Goal: Transaction & Acquisition: Download file/media

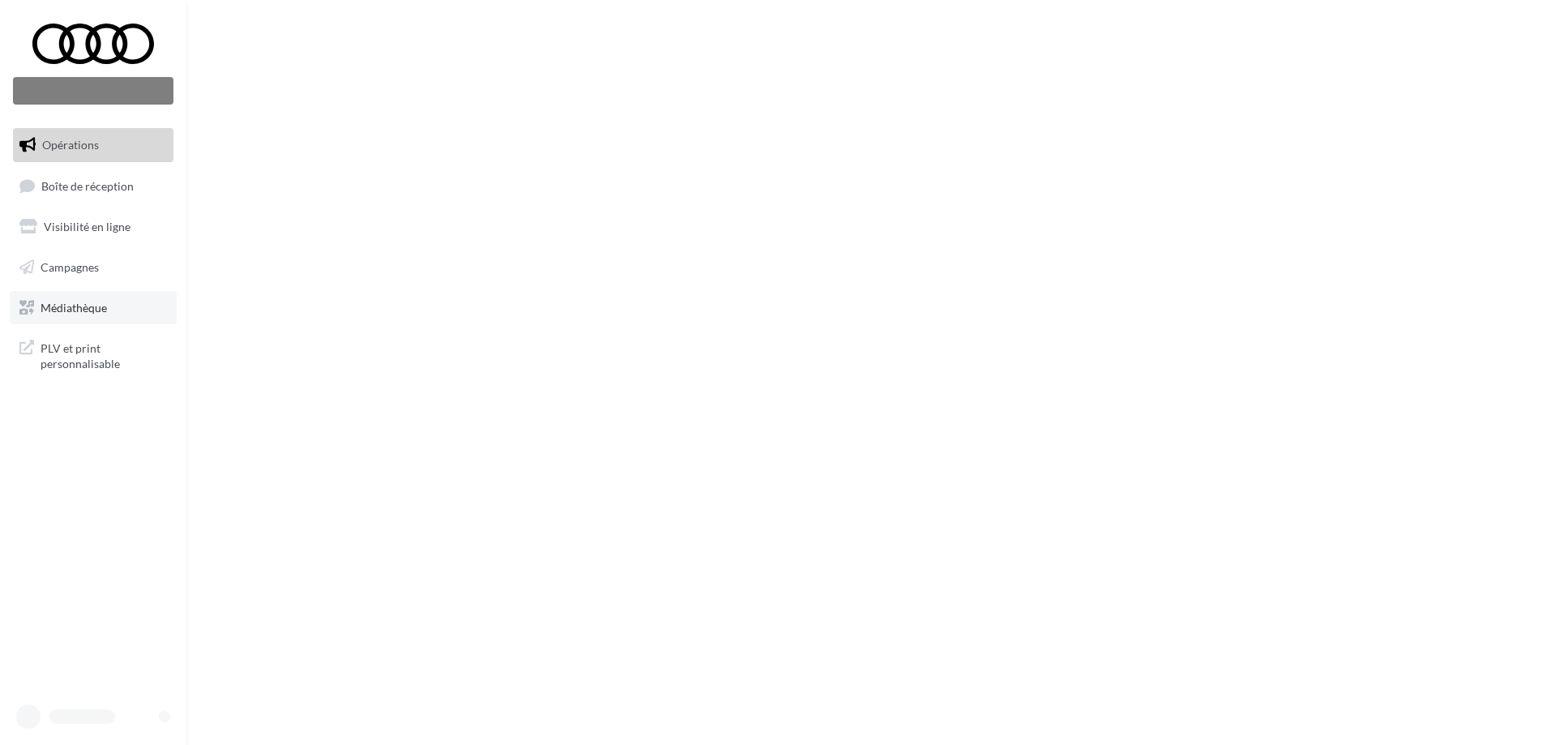
click at [97, 306] on span "Médiathèque" at bounding box center [74, 307] width 66 height 14
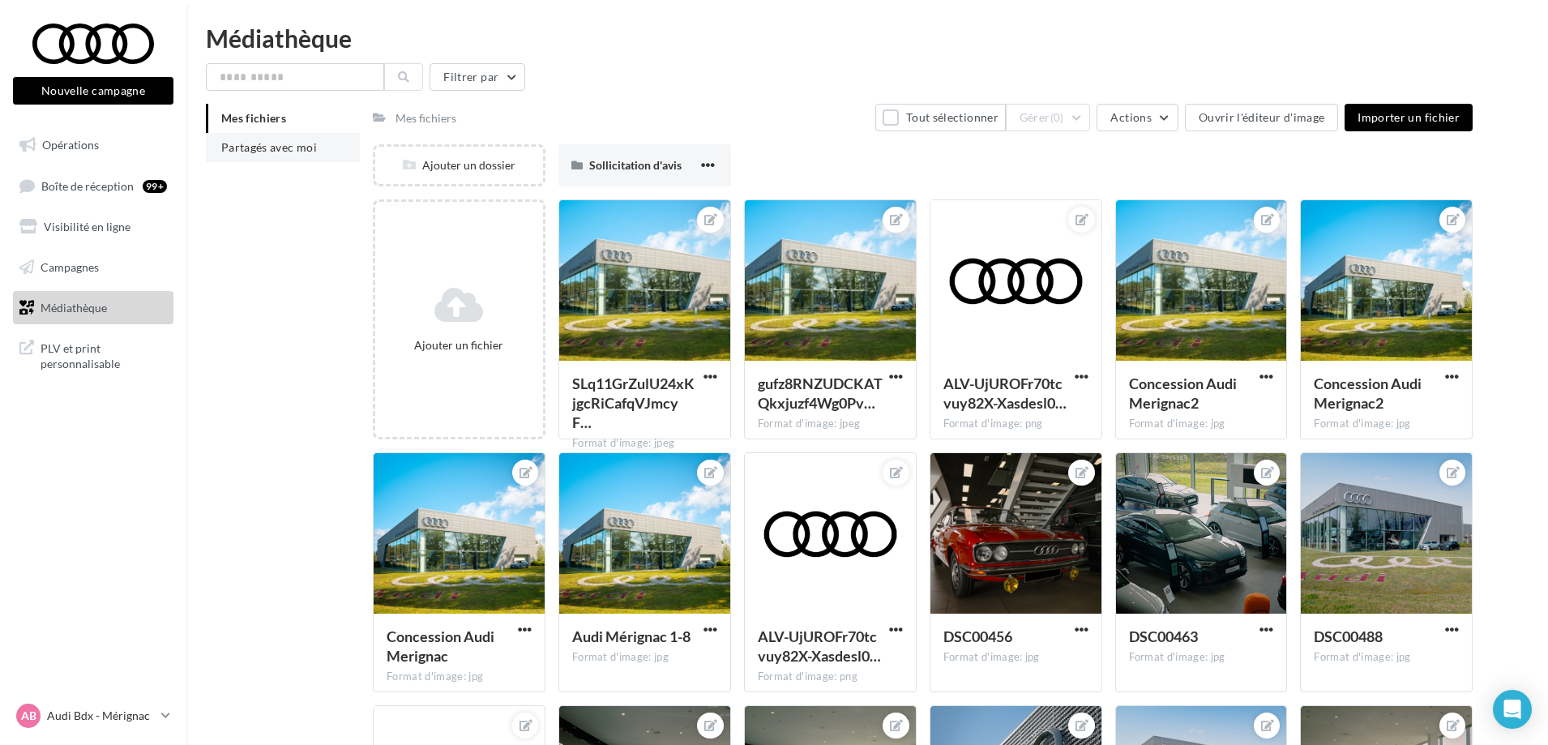
click at [271, 142] on li "Partagés avec moi" at bounding box center [283, 147] width 154 height 29
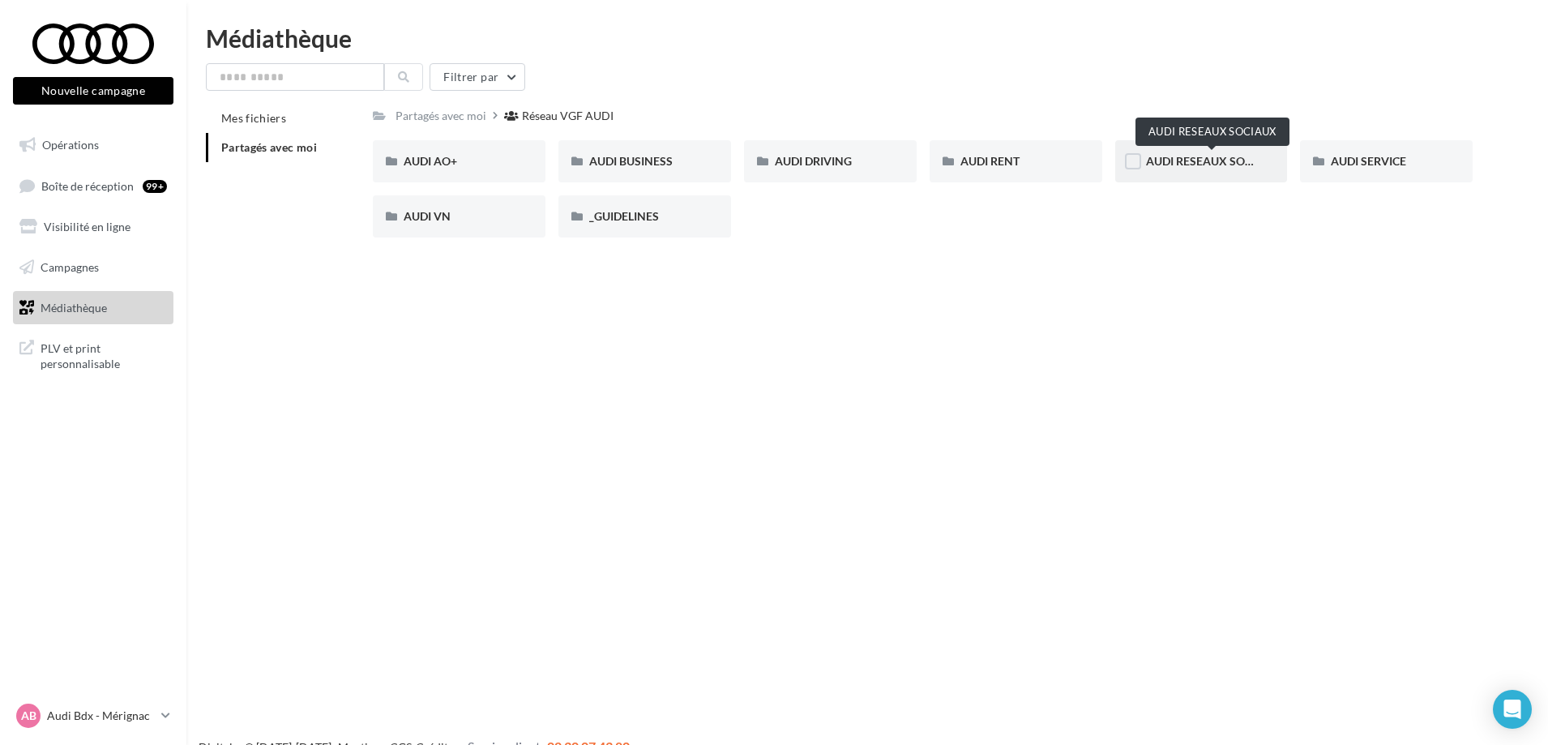
click at [1198, 162] on span "AUDI RESEAUX SOCIAUX" at bounding box center [1213, 161] width 134 height 14
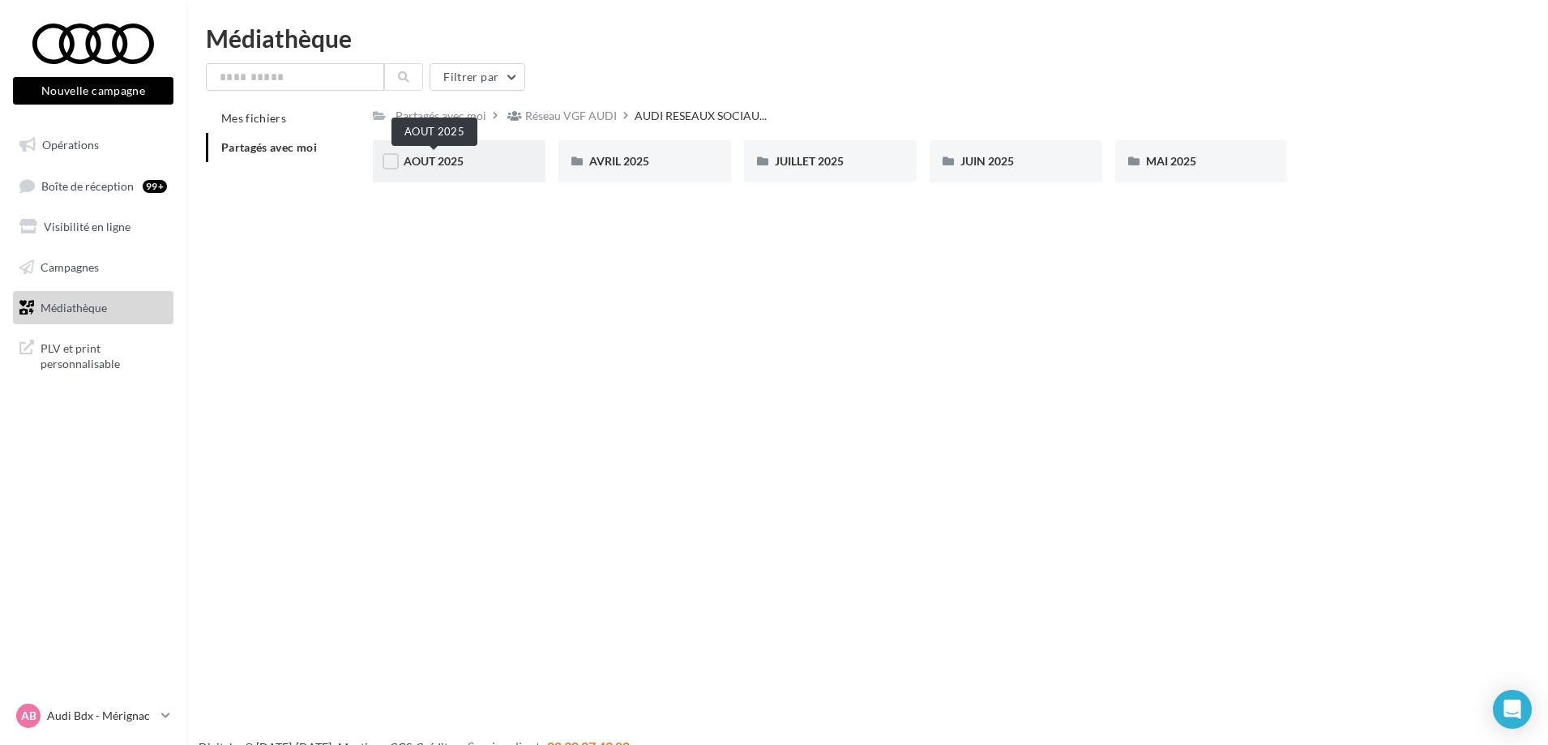
click at [432, 152] on div "AOUT 2025" at bounding box center [459, 161] width 173 height 42
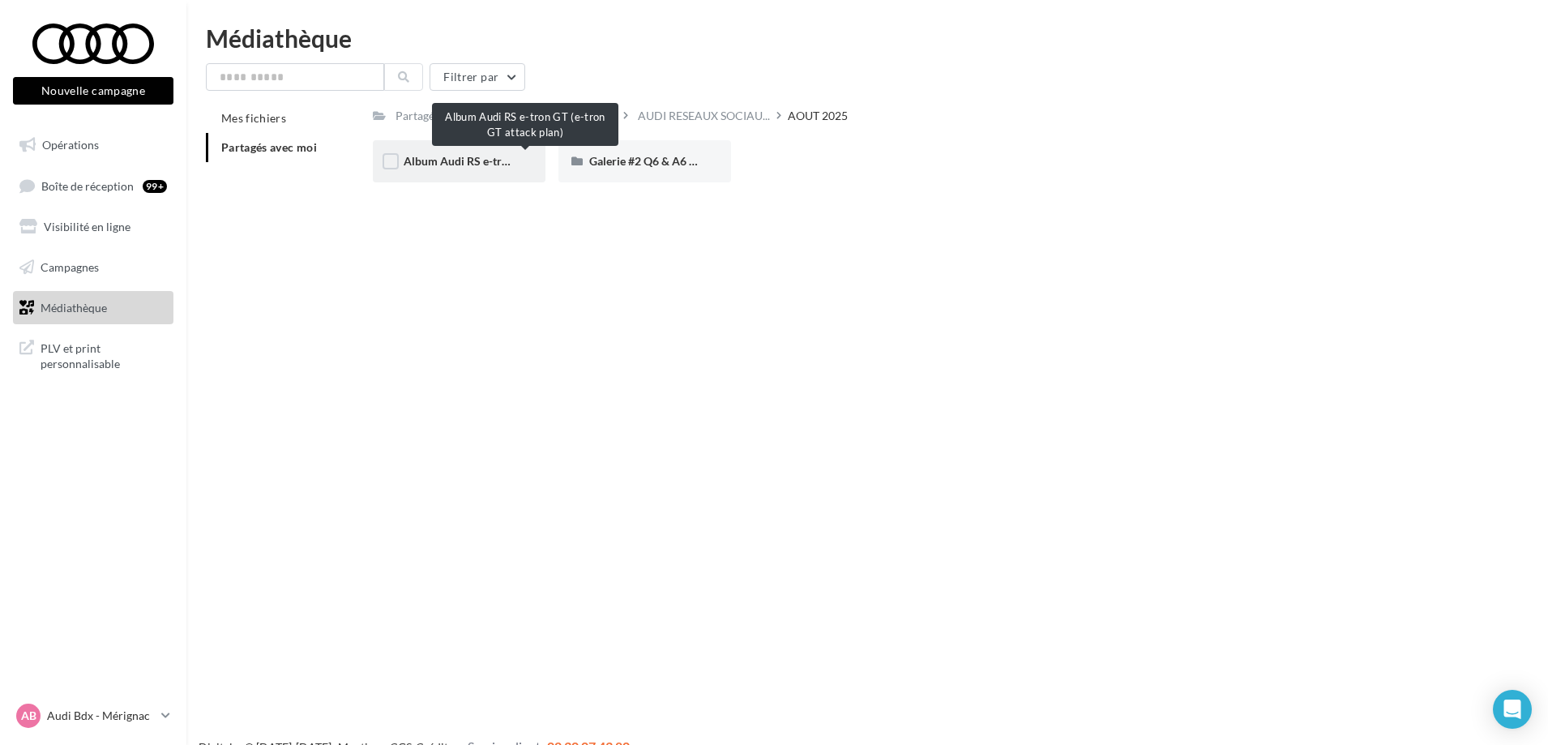
click at [476, 157] on span "Album Audi RS e-tron GT (e-tron GT attack plan)" at bounding box center [526, 161] width 244 height 14
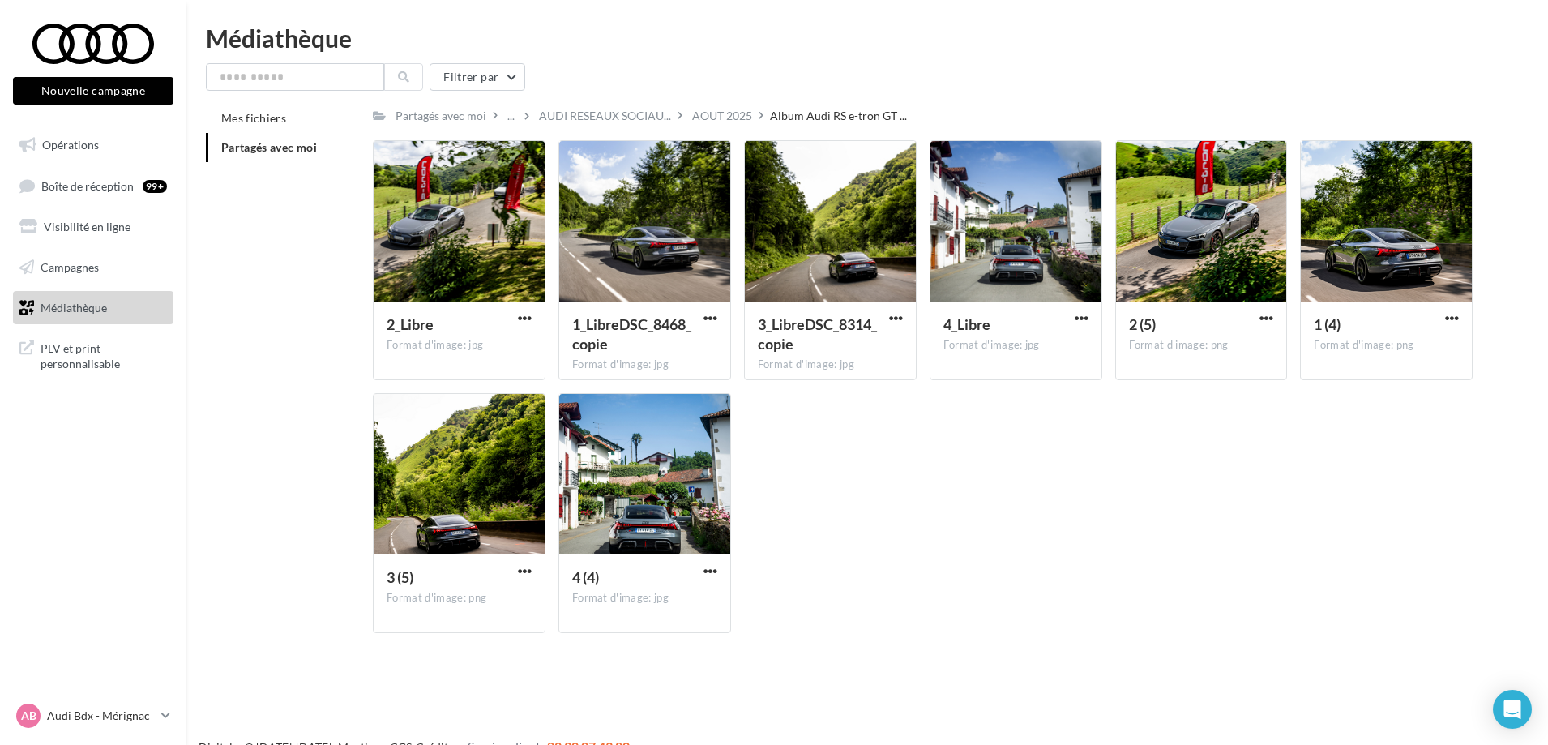
click at [716, 113] on div "AOUT 2025" at bounding box center [722, 116] width 60 height 16
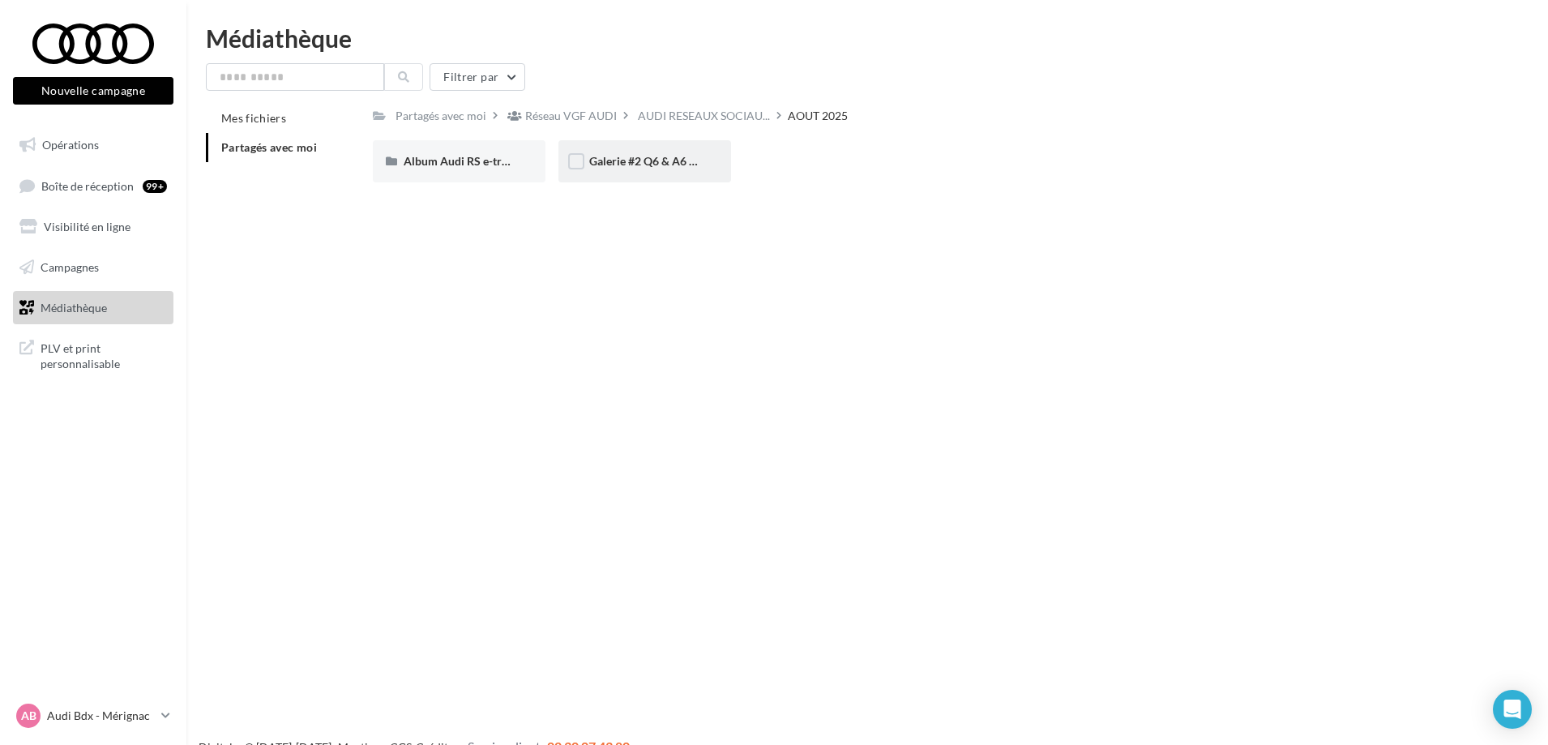
click at [672, 169] on div "Galerie #2 Q6 & A6 SB - Shooting NV" at bounding box center [644, 161] width 111 height 16
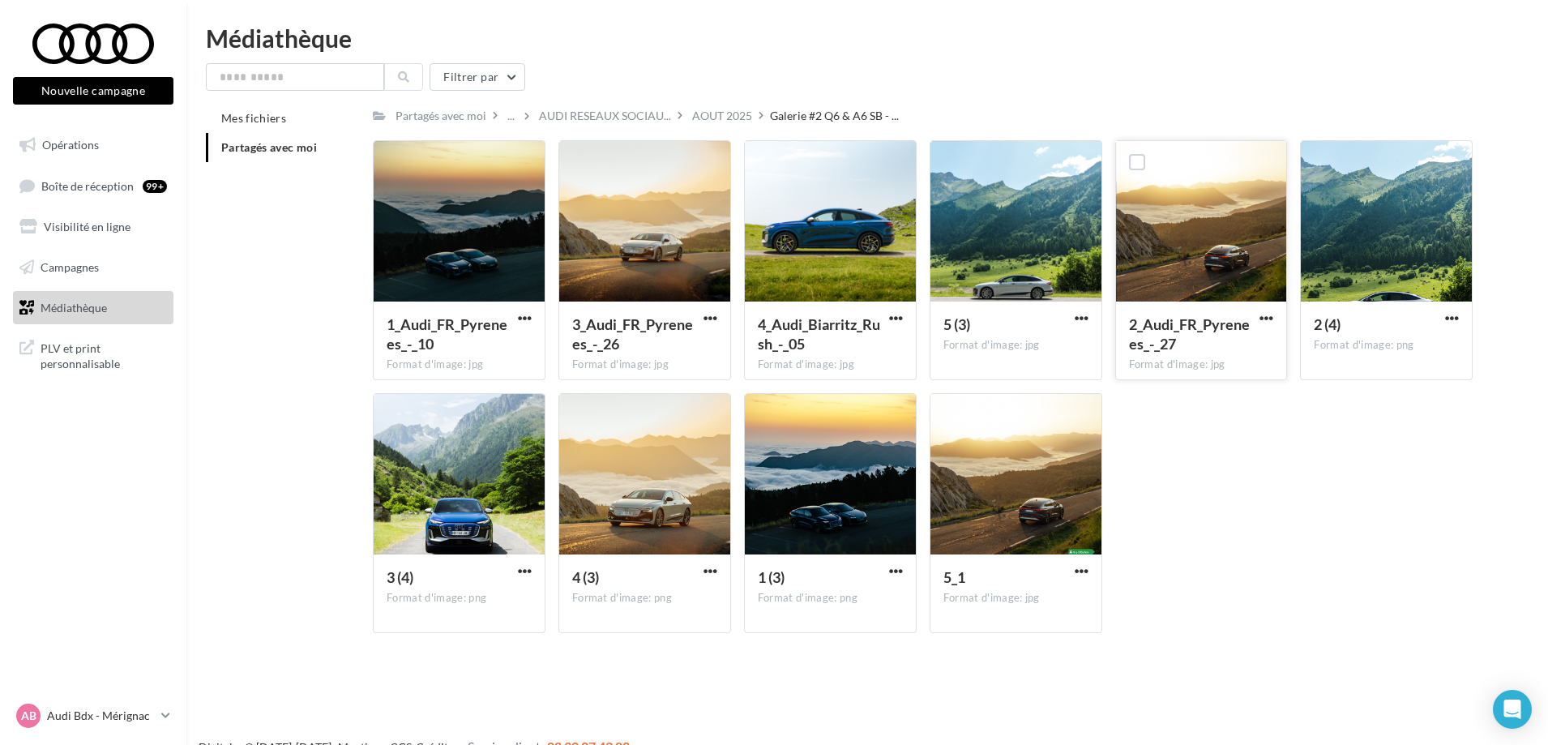
click at [1177, 241] on div at bounding box center [1201, 222] width 171 height 162
click at [1079, 571] on span "button" at bounding box center [1082, 571] width 14 height 14
click at [1013, 605] on button "Télécharger" at bounding box center [1011, 603] width 162 height 42
click at [1266, 314] on span "button" at bounding box center [1266, 318] width 14 height 14
click at [1223, 345] on button "Télécharger" at bounding box center [1195, 350] width 162 height 42
